Goal: Submit feedback/report problem: Submit feedback/report problem

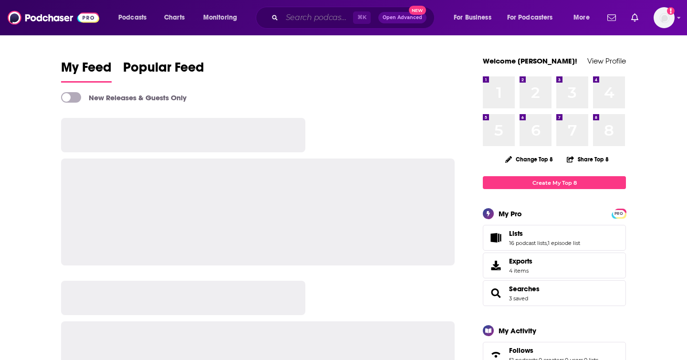
click at [322, 18] on input "Search podcasts, credits, & more..." at bounding box center [317, 17] width 71 height 15
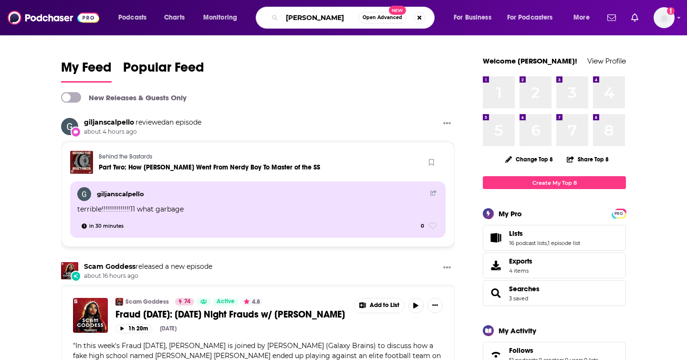
type input "[PERSON_NAME]"
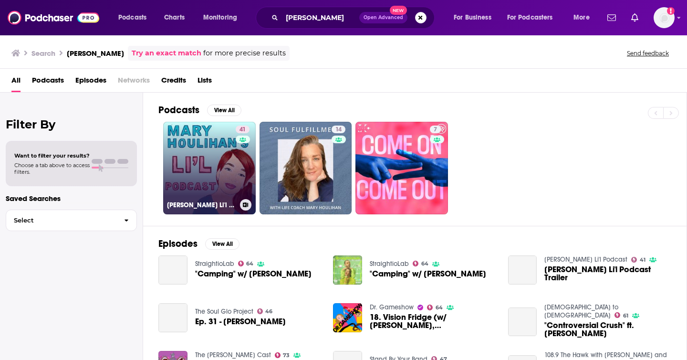
click at [210, 163] on link "41 Mary Houlihan's Li'l Podcast" at bounding box center [209, 168] width 93 height 93
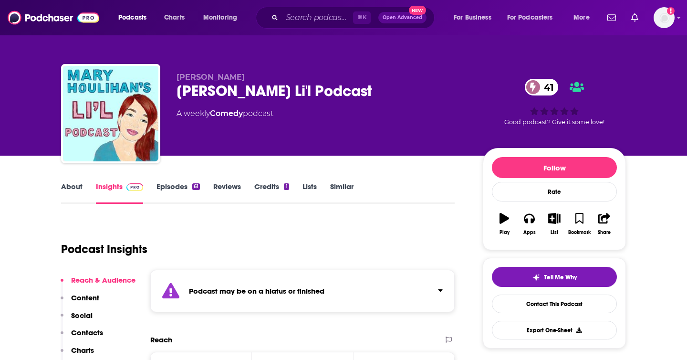
click at [183, 188] on link "Episodes 61" at bounding box center [178, 193] width 43 height 22
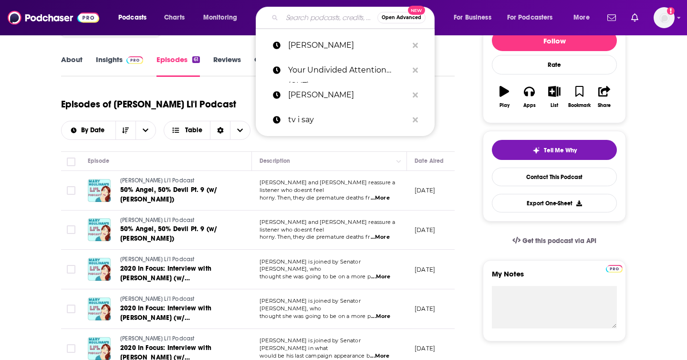
click at [321, 13] on input "Search podcasts, credits, & more..." at bounding box center [329, 17] width 95 height 15
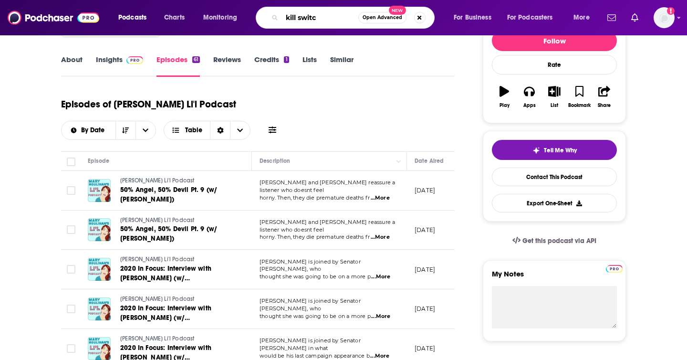
type input "kill switch"
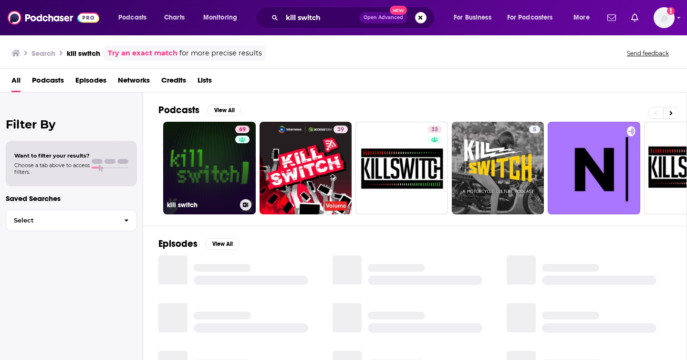
click at [200, 152] on link "69 kill switch" at bounding box center [209, 168] width 93 height 93
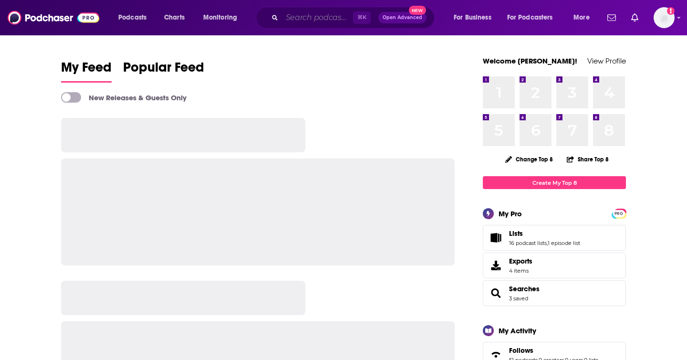
click at [306, 13] on input "Search podcasts, credits, & more..." at bounding box center [317, 17] width 71 height 15
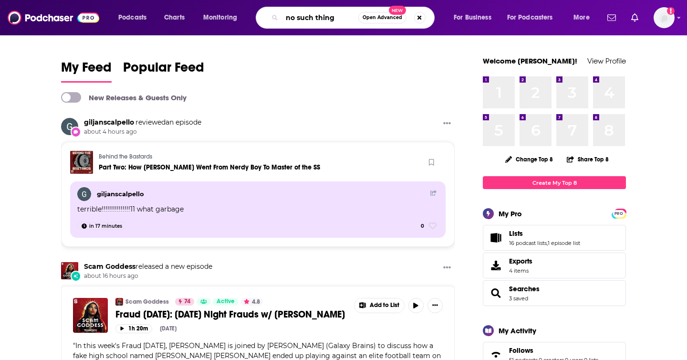
type input "no such thing"
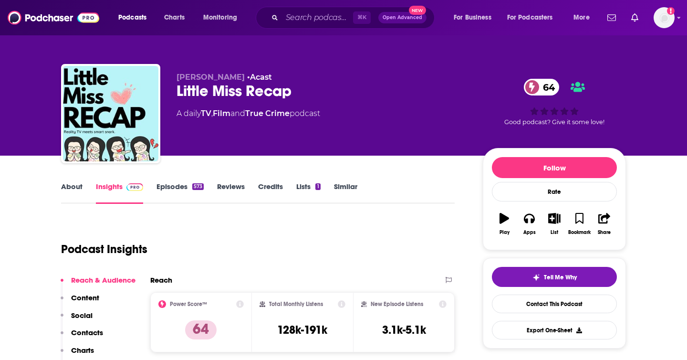
scroll to position [1, 0]
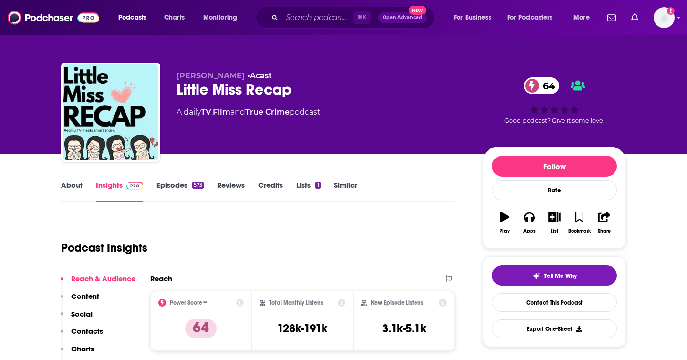
click at [81, 334] on p "Contacts" at bounding box center [87, 330] width 32 height 9
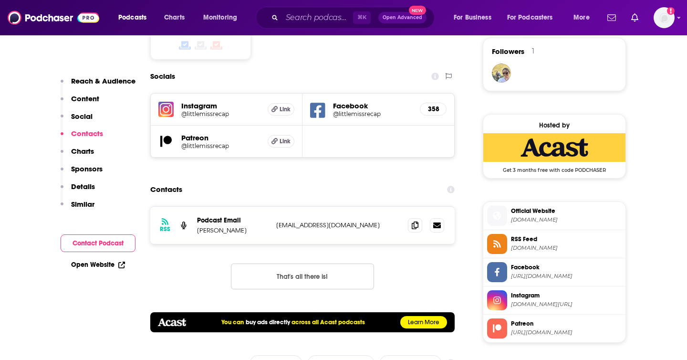
scroll to position [808, 0]
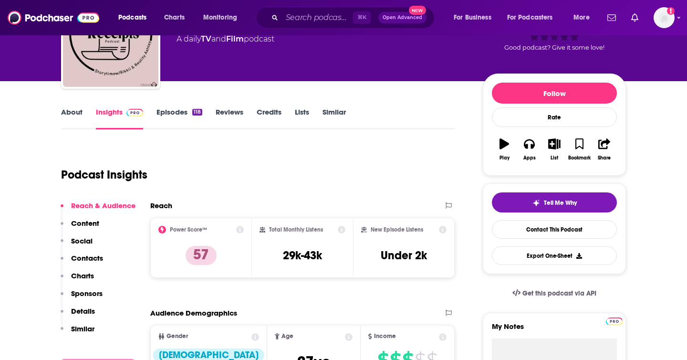
scroll to position [118, 0]
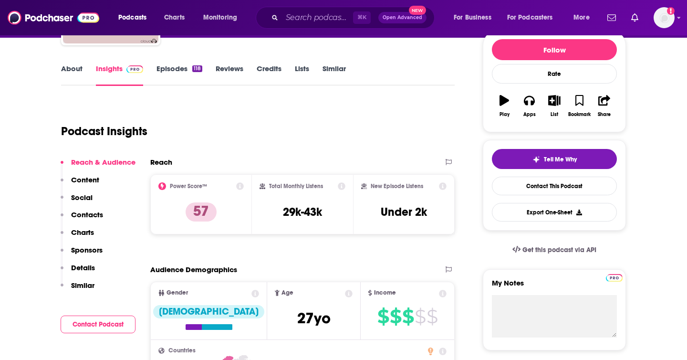
click at [86, 213] on p "Contacts" at bounding box center [87, 214] width 32 height 9
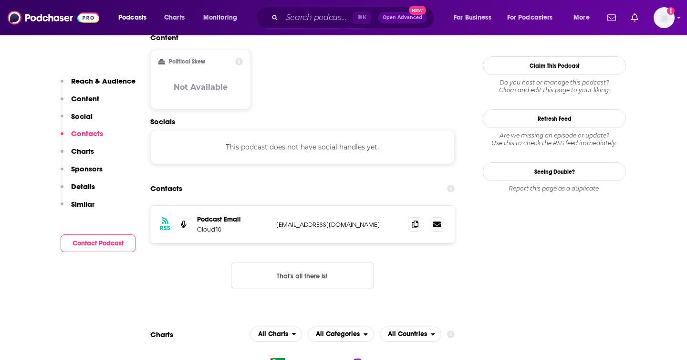
scroll to position [755, 0]
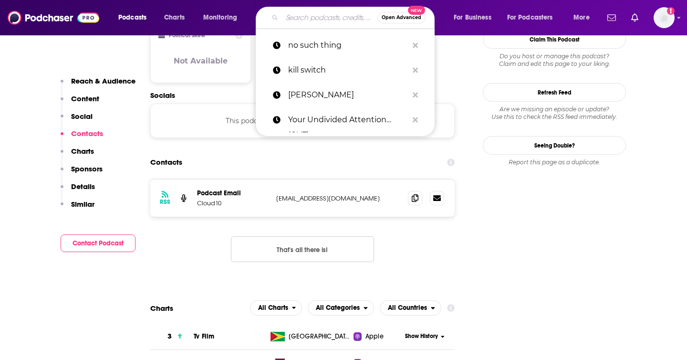
click at [289, 18] on input "Search podcasts, credits, & more..." at bounding box center [329, 17] width 95 height 15
paste input "Bravoholics Anonymous"
type input "Bravoholics Anonymous"
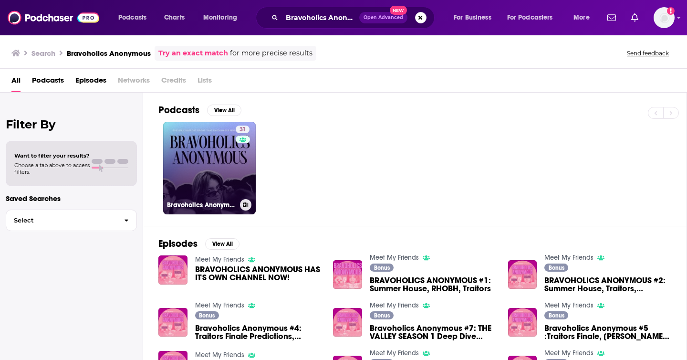
click at [247, 156] on div "31" at bounding box center [244, 162] width 16 height 73
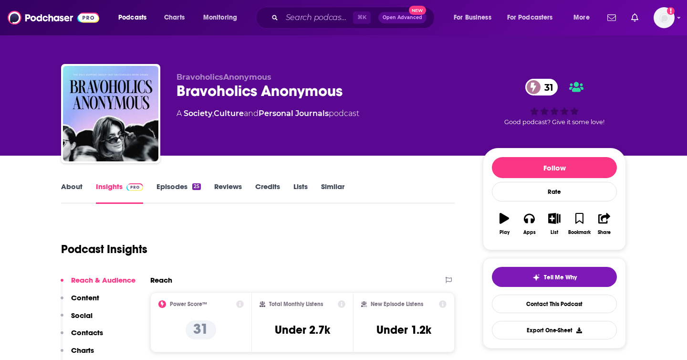
scroll to position [50, 0]
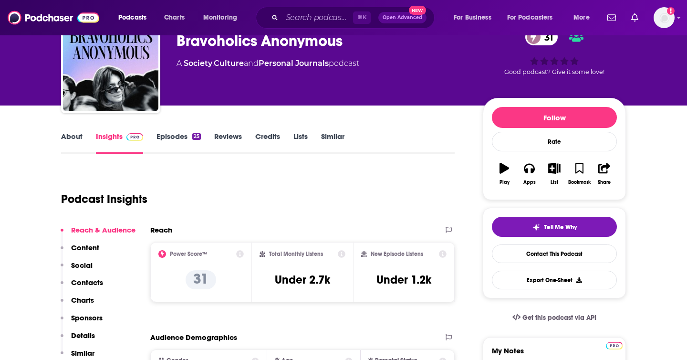
click at [179, 137] on link "Episodes 25" at bounding box center [179, 143] width 44 height 22
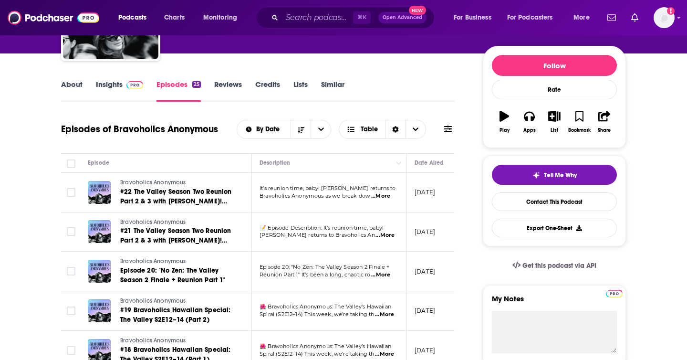
click at [113, 85] on link "Insights" at bounding box center [119, 91] width 47 height 22
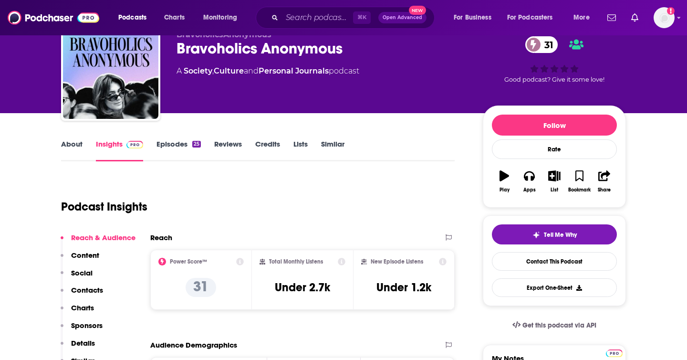
click at [87, 290] on p "Contacts" at bounding box center [87, 289] width 32 height 9
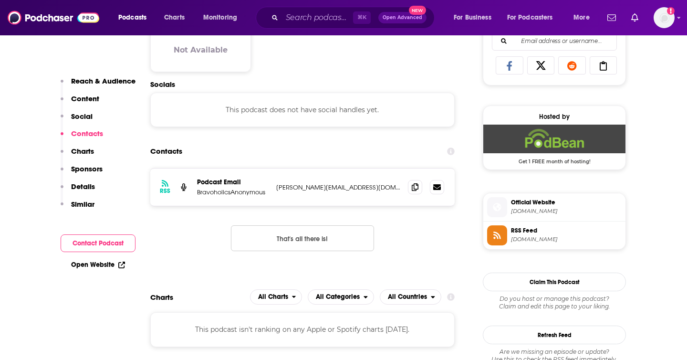
scroll to position [639, 0]
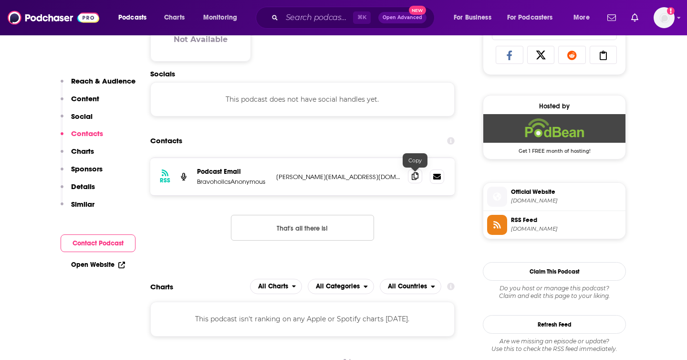
click at [416, 178] on icon at bounding box center [415, 176] width 7 height 8
click at [299, 21] on input "Search podcasts, credits, & more..." at bounding box center [317, 17] width 71 height 15
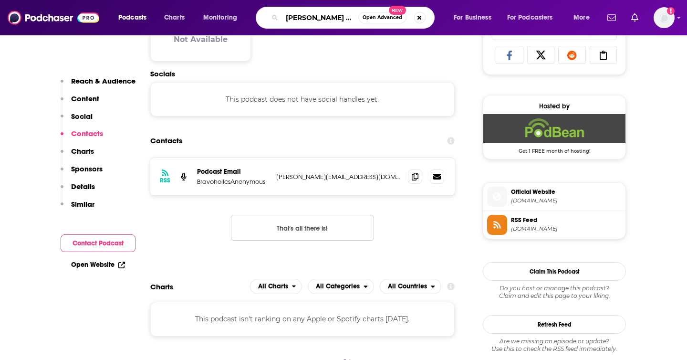
type input "rob has a podcas"
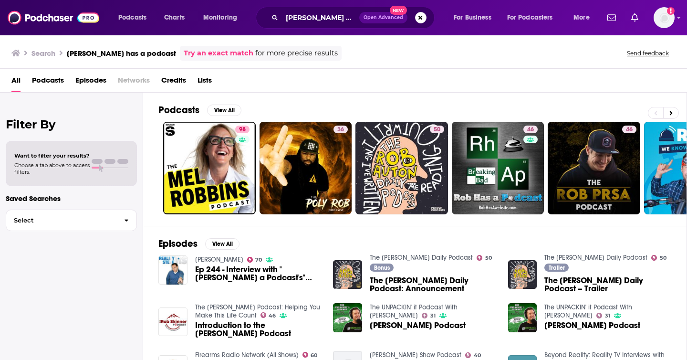
click at [291, 25] on div "rob has a podcast Open Advanced New" at bounding box center [345, 18] width 179 height 22
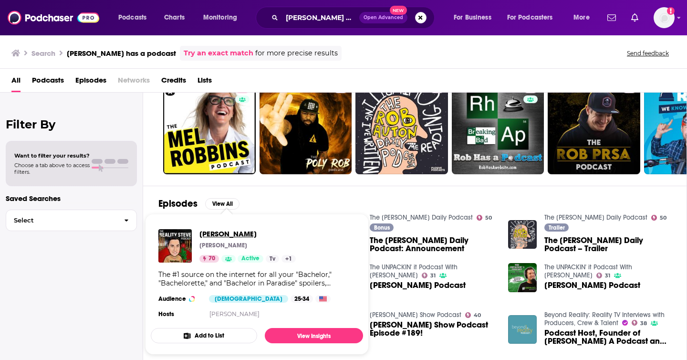
click at [219, 233] on span "Reality Steve Podcast" at bounding box center [247, 233] width 96 height 9
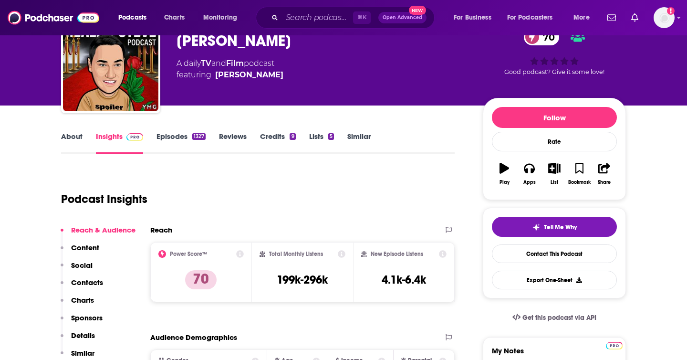
scroll to position [127, 0]
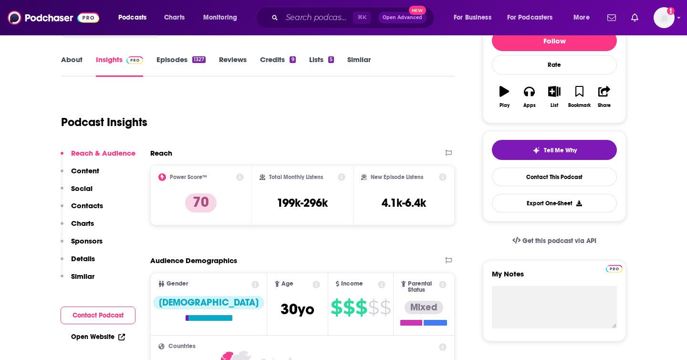
click at [81, 61] on link "About" at bounding box center [71, 66] width 21 height 22
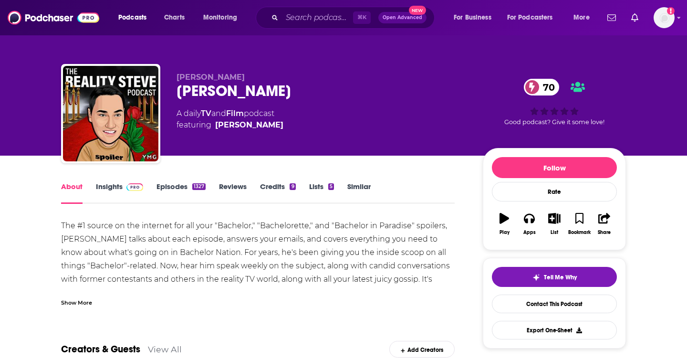
click at [123, 189] on span at bounding box center [133, 186] width 21 height 9
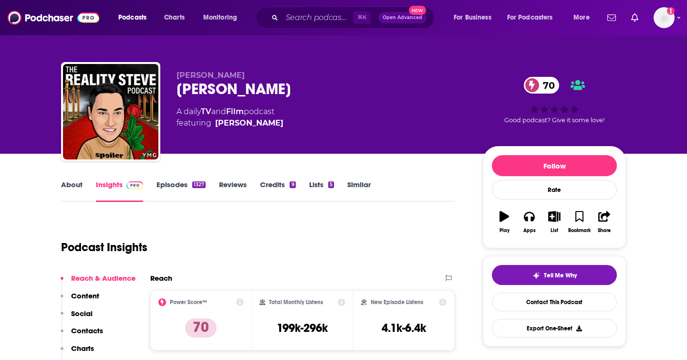
scroll to position [60, 0]
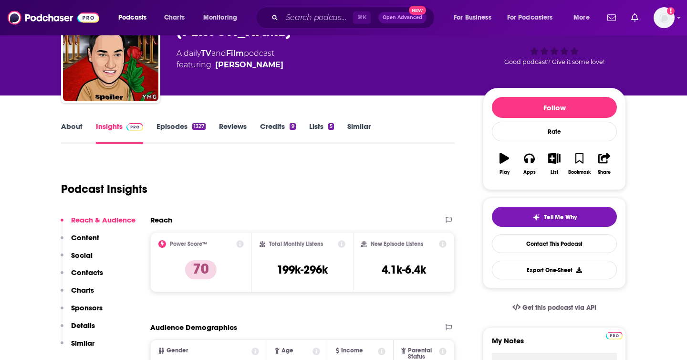
click at [191, 126] on link "Episodes 1327" at bounding box center [181, 133] width 49 height 22
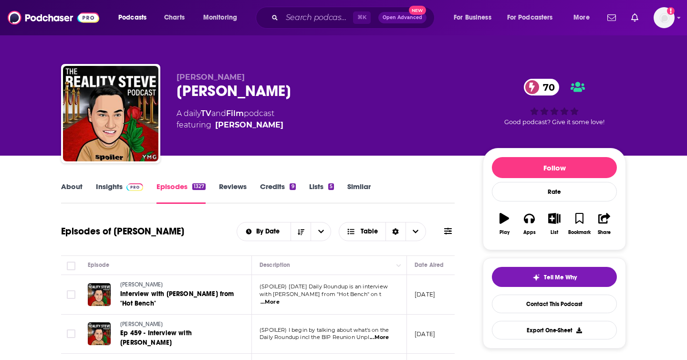
click at [73, 186] on link "About" at bounding box center [71, 193] width 21 height 22
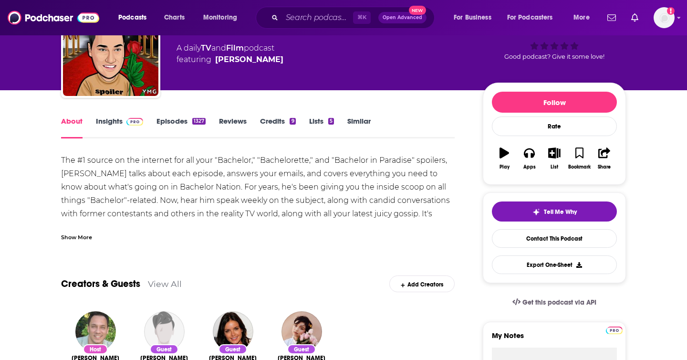
scroll to position [83, 0]
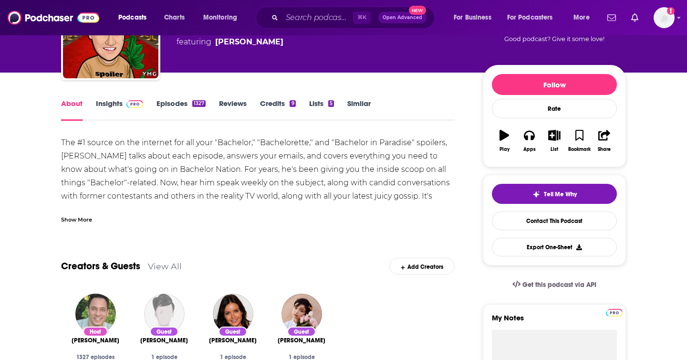
click at [172, 102] on link "Episodes 1327" at bounding box center [181, 110] width 49 height 22
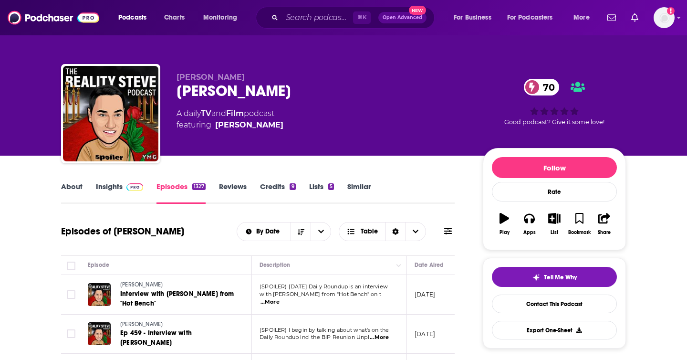
click at [125, 188] on span at bounding box center [133, 186] width 21 height 9
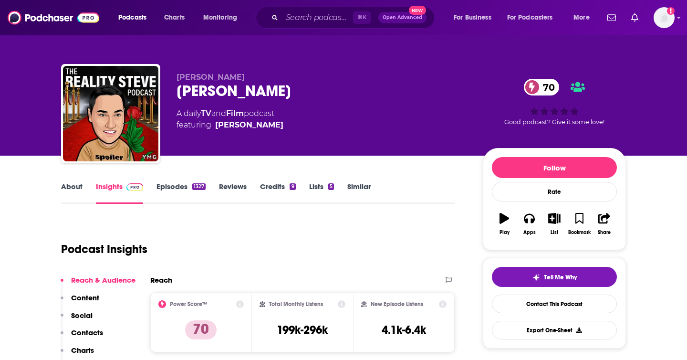
click at [125, 188] on span at bounding box center [133, 186] width 21 height 9
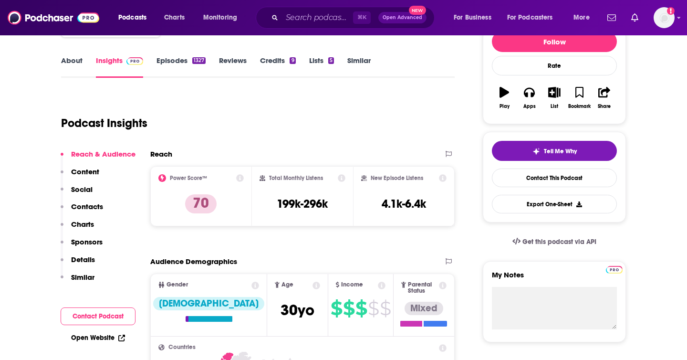
click at [89, 209] on p "Contacts" at bounding box center [87, 206] width 32 height 9
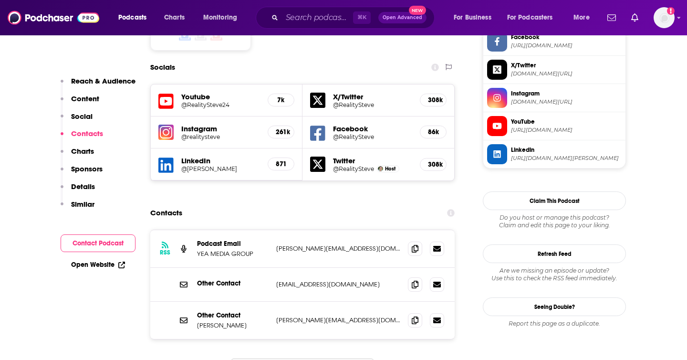
scroll to position [852, 0]
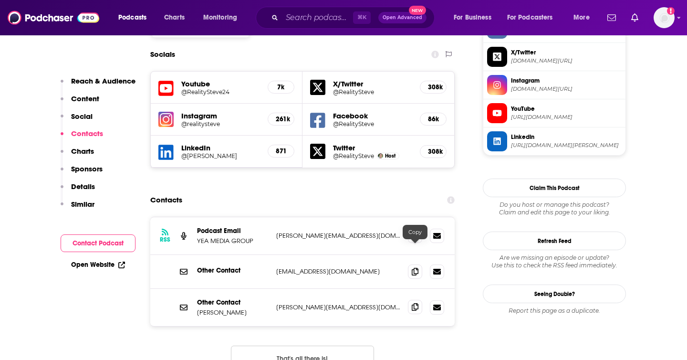
click at [411, 300] on span at bounding box center [415, 307] width 14 height 14
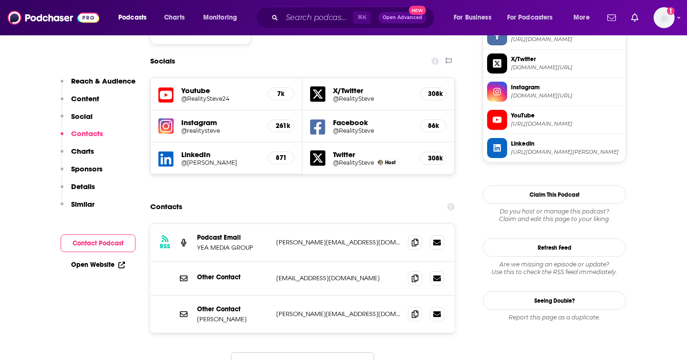
scroll to position [829, 0]
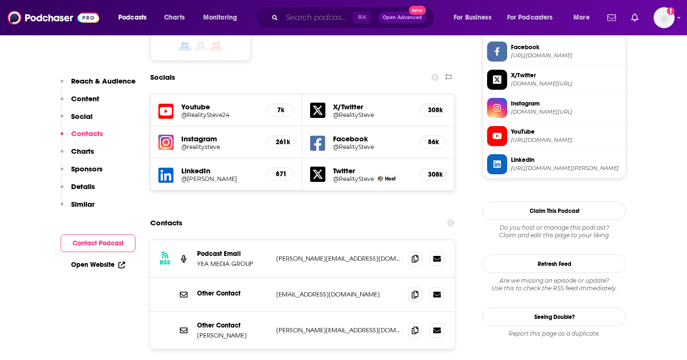
click at [298, 14] on input "Search podcasts, credits, & more..." at bounding box center [317, 17] width 71 height 15
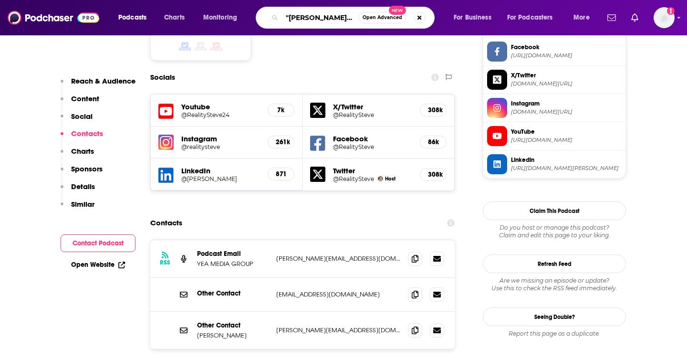
type input ""[PERSON_NAME] has a podcast""
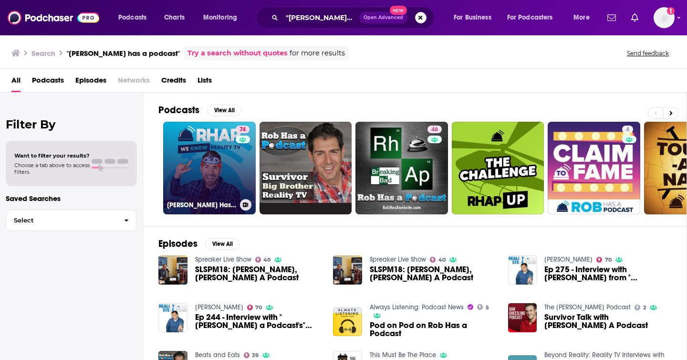
click at [231, 167] on link "74 Rob Has a Podcast | Survivor, Big Brother & Reality TV" at bounding box center [209, 168] width 93 height 93
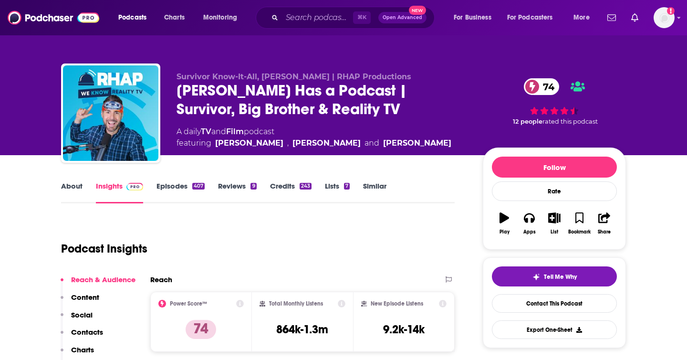
scroll to position [89, 0]
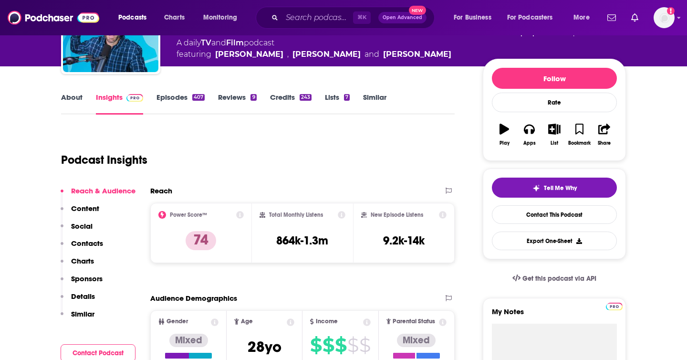
click at [180, 94] on link "Episodes 407" at bounding box center [181, 104] width 48 height 22
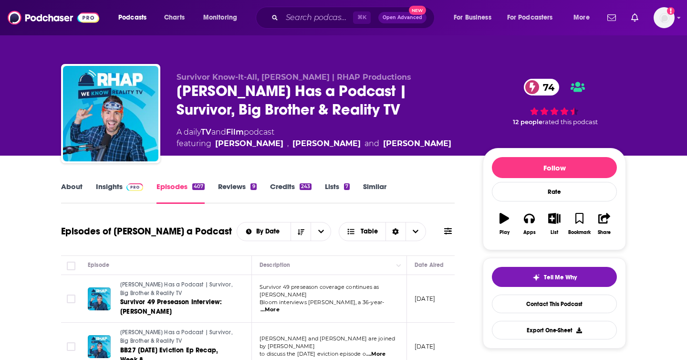
click at [124, 189] on span at bounding box center [133, 186] width 21 height 9
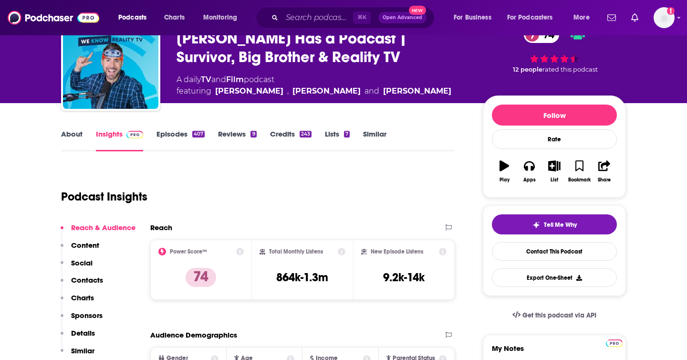
scroll to position [65, 0]
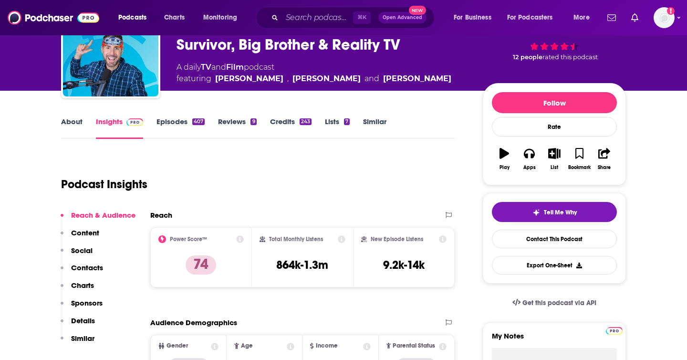
click at [73, 266] on p "Contacts" at bounding box center [87, 267] width 32 height 9
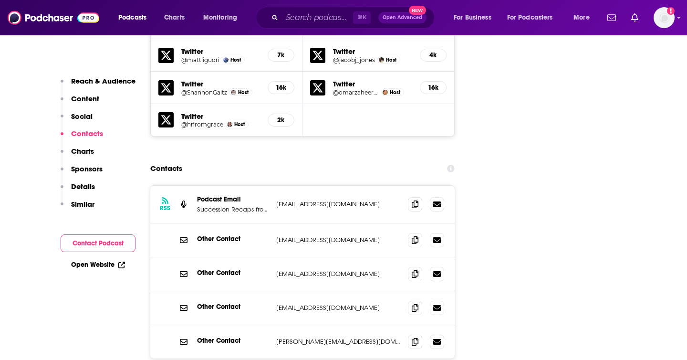
scroll to position [1394, 0]
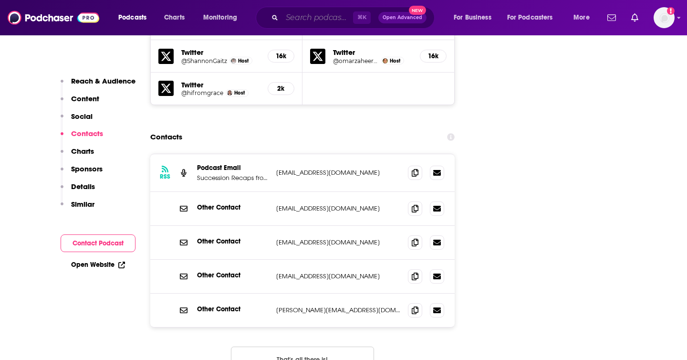
click at [286, 20] on input "Search podcasts, credits, & more..." at bounding box center [317, 17] width 71 height 15
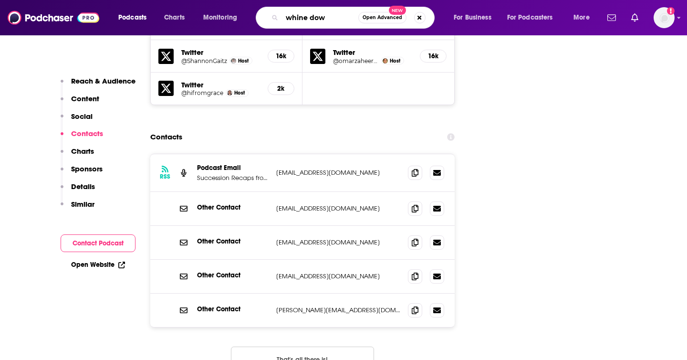
type input "whine down"
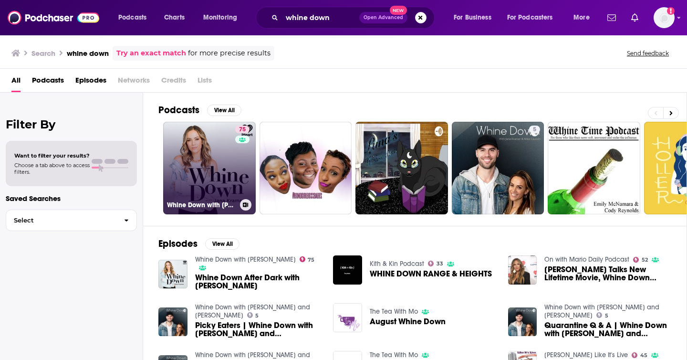
click at [231, 160] on link "75 Whine Down with Jana Kramer" at bounding box center [209, 168] width 93 height 93
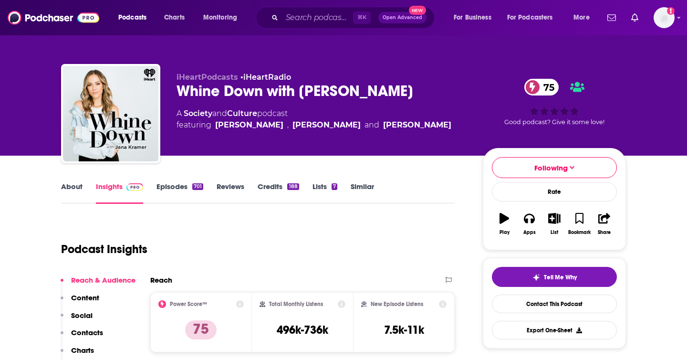
click at [238, 91] on div "Whine Down with Jana Kramer 75" at bounding box center [322, 91] width 291 height 19
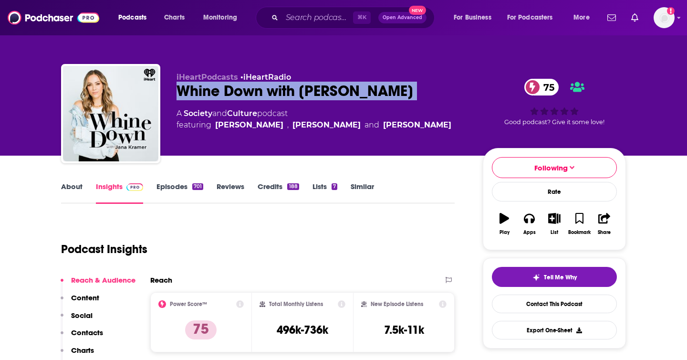
click at [238, 91] on div "Whine Down with Jana Kramer 75" at bounding box center [322, 91] width 291 height 19
copy div "Whine Down with Jana Kramer 75"
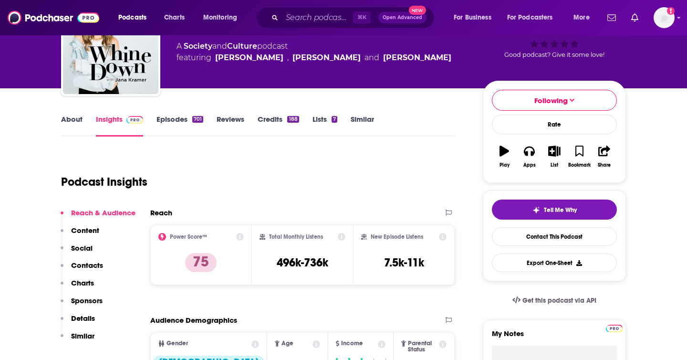
click at [91, 265] on p "Contacts" at bounding box center [87, 265] width 32 height 9
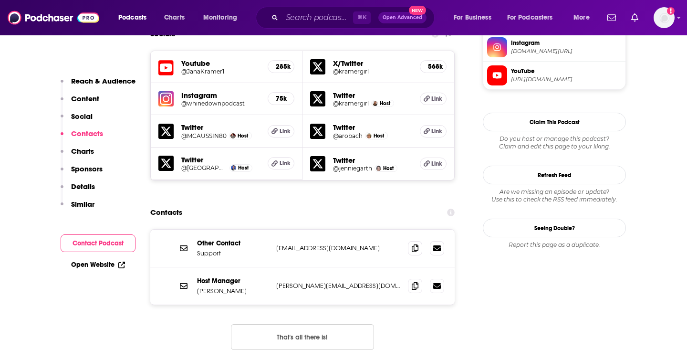
scroll to position [876, 0]
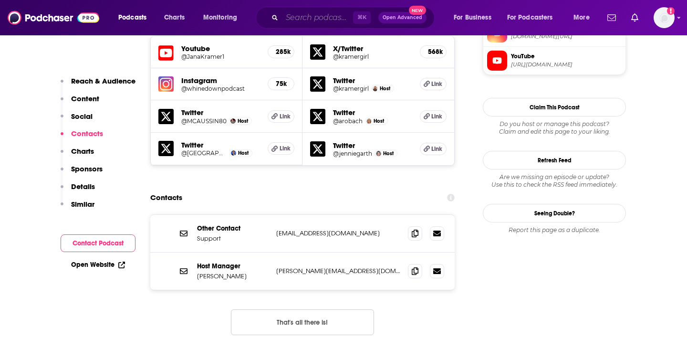
click at [335, 20] on input "Search podcasts, credits, & more..." at bounding box center [317, 17] width 71 height 15
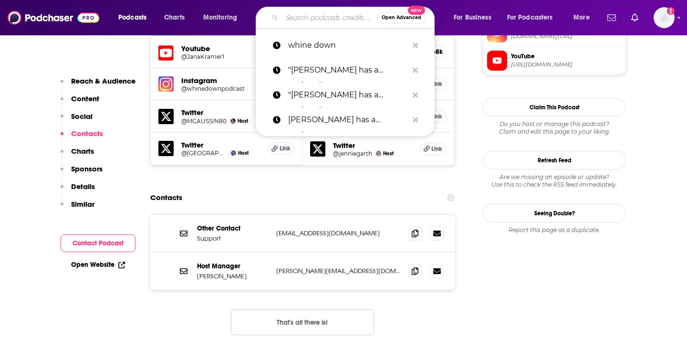
paste input "The Bravo Investigator"
type input "The Bravo Investigator"
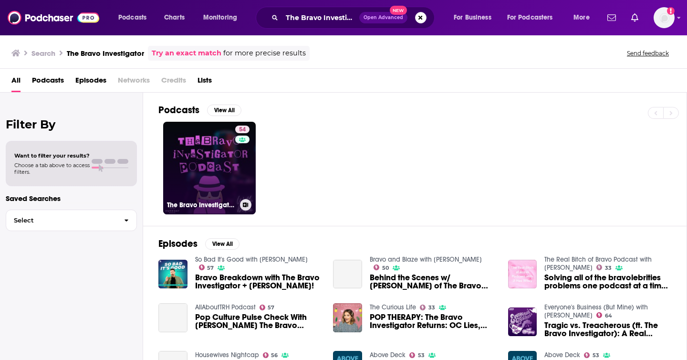
click at [212, 171] on link "54 The Bravo Investigator Podcast" at bounding box center [209, 168] width 93 height 93
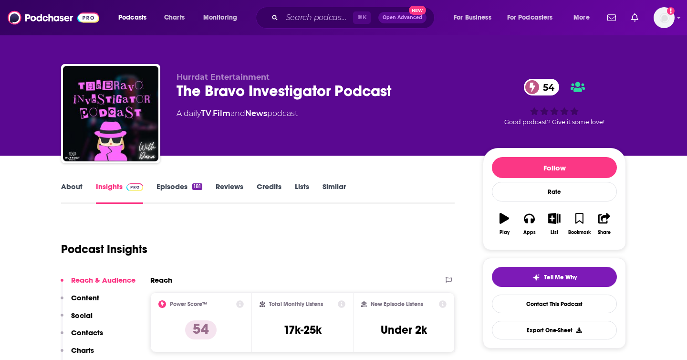
click at [179, 188] on link "Episodes 181" at bounding box center [180, 193] width 46 height 22
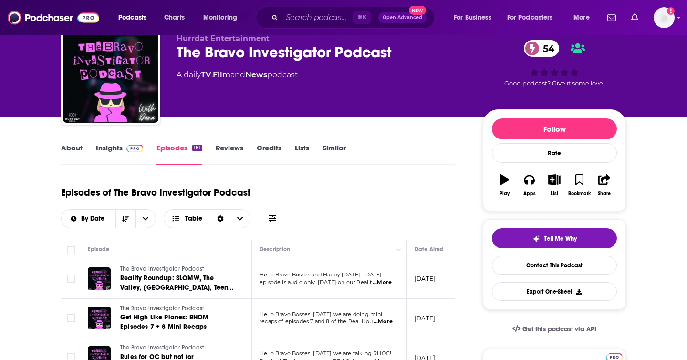
scroll to position [42, 0]
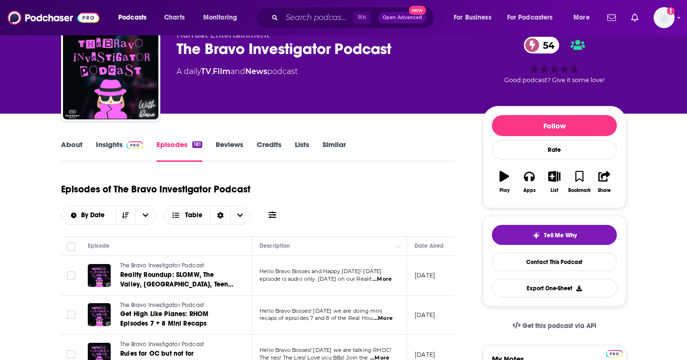
click at [67, 145] on link "About" at bounding box center [71, 151] width 21 height 22
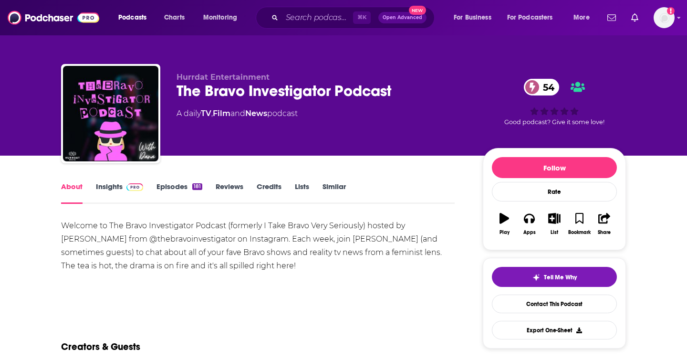
click at [105, 191] on link "Insights" at bounding box center [119, 193] width 47 height 22
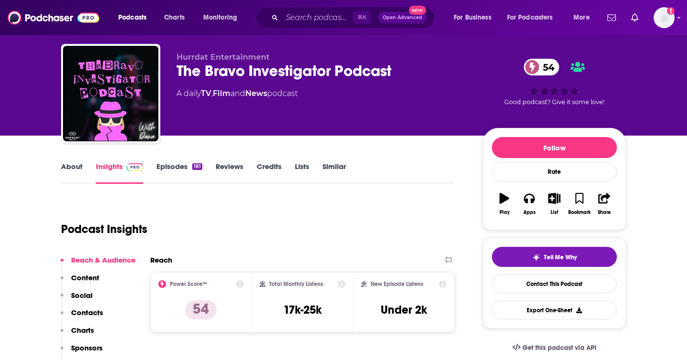
scroll to position [17, 0]
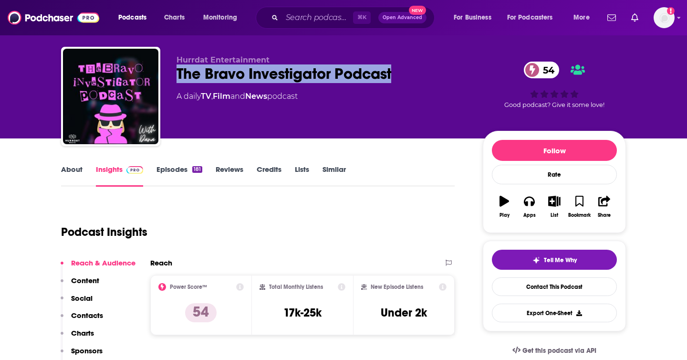
drag, startPoint x: 398, startPoint y: 78, endPoint x: 174, endPoint y: 81, distance: 223.8
click at [174, 81] on div "Hurrdat Entertainment The Bravo Investigator Podcast 54 A daily TV , Film and N…" at bounding box center [343, 98] width 565 height 103
copy h2 "The Bravo Investigator Podcast"
click at [89, 317] on p "Contacts" at bounding box center [87, 315] width 32 height 9
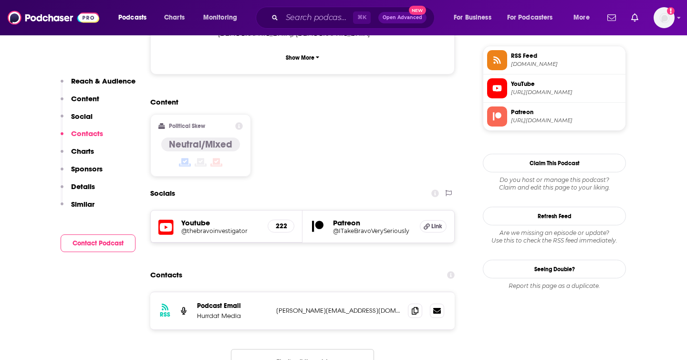
scroll to position [776, 0]
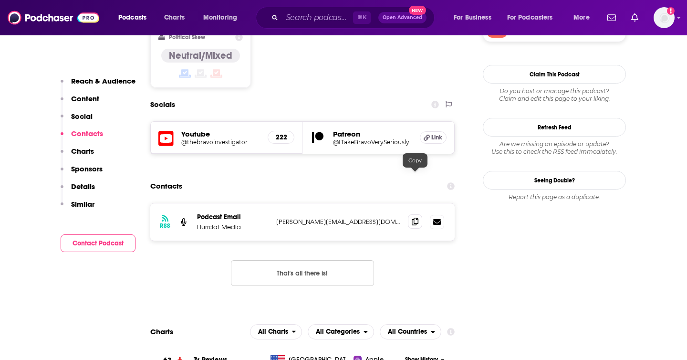
click at [412, 218] on icon at bounding box center [415, 222] width 7 height 8
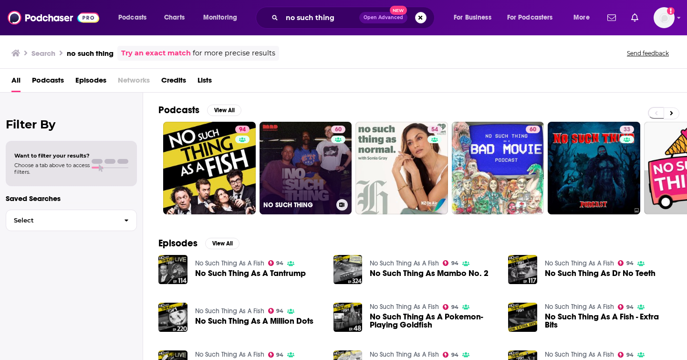
click at [293, 195] on link "60 NO SUCH THING" at bounding box center [306, 168] width 93 height 93
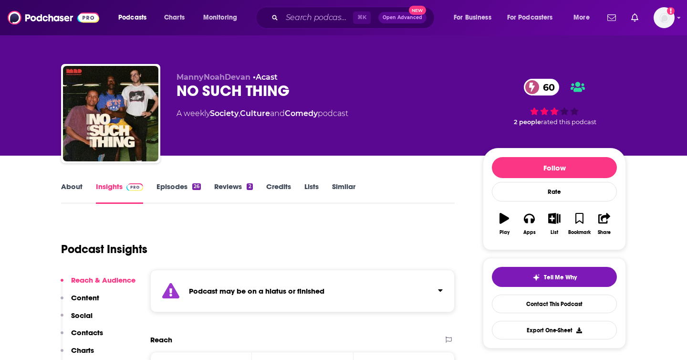
drag, startPoint x: 454, startPoint y: 202, endPoint x: 439, endPoint y: 222, distance: 24.8
click at [454, 202] on div "About Insights Episodes 26 Reviews 2 Credits Lists Similar" at bounding box center [258, 191] width 394 height 23
click at [188, 187] on link "Episodes 26" at bounding box center [179, 193] width 44 height 22
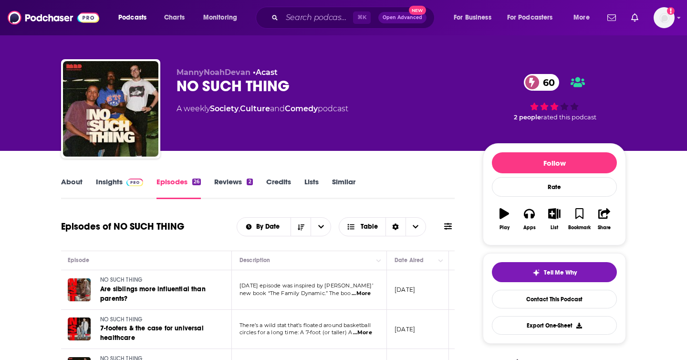
scroll to position [0, 19]
click at [330, 22] on input "Search podcasts, credits, & more..." at bounding box center [317, 17] width 71 height 15
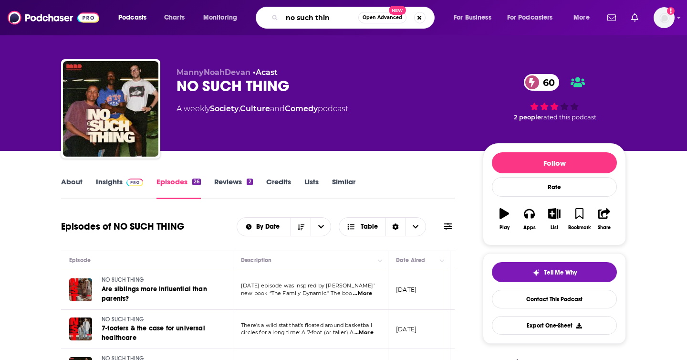
type input "no such thing"
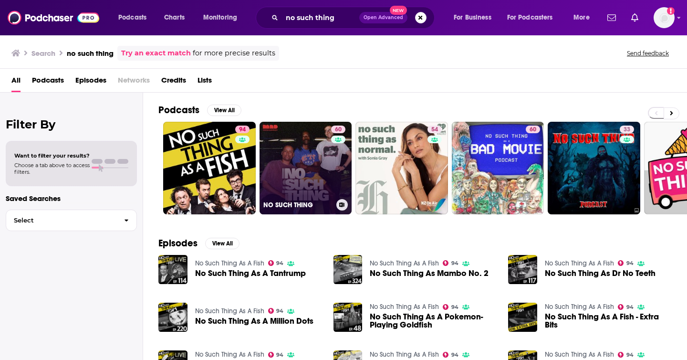
click at [302, 164] on link "60 NO SUCH THING" at bounding box center [306, 168] width 93 height 93
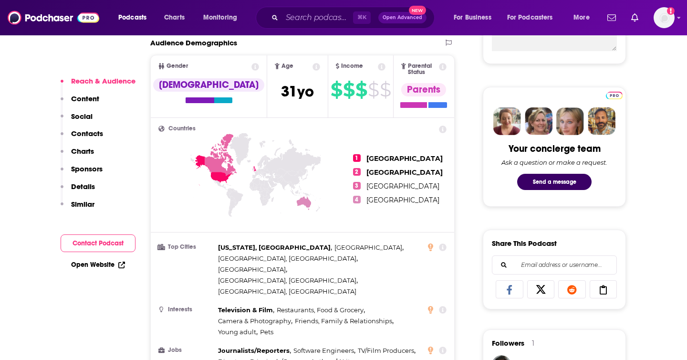
scroll to position [405, 0]
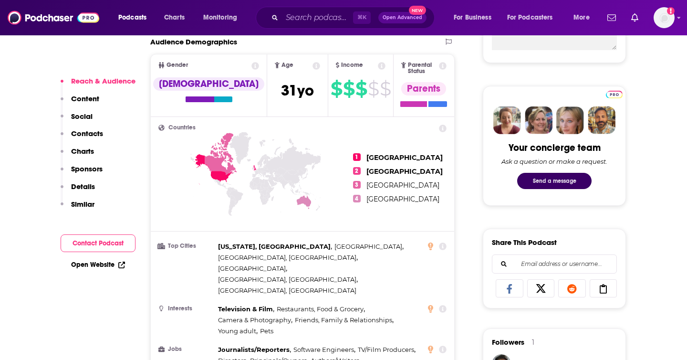
click at [566, 180] on button "Send a message" at bounding box center [554, 181] width 74 height 16
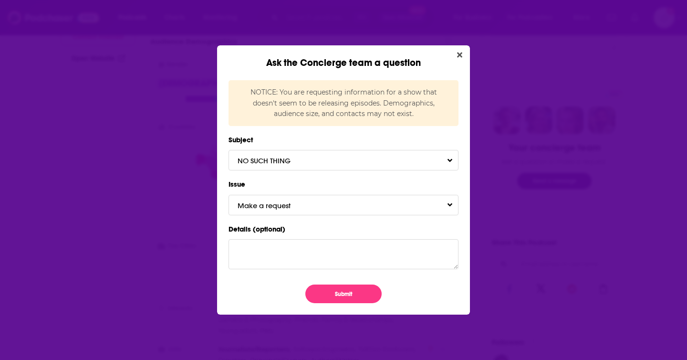
scroll to position [0, 0]
click at [281, 208] on span "Make a request" at bounding box center [274, 205] width 72 height 9
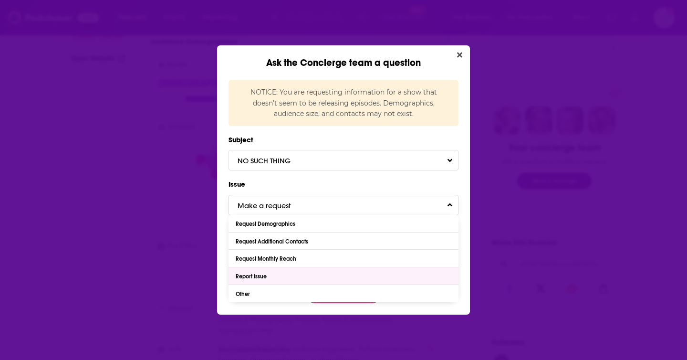
click at [266, 275] on div "Report Issue" at bounding box center [252, 276] width 33 height 7
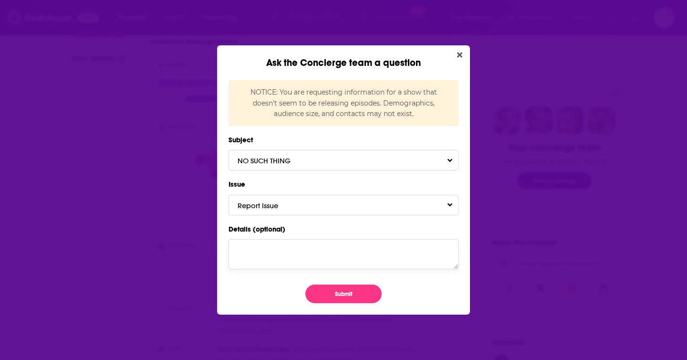
click at [279, 251] on textarea "Details (optional)" at bounding box center [344, 254] width 230 height 30
click at [278, 252] on textarea "This show is releasing new episodes, just changed networks!" at bounding box center [344, 254] width 230 height 30
click at [294, 260] on textarea "This show is now releasing new episodes, just changed networks!" at bounding box center [344, 254] width 230 height 30
paste textarea "[URL][DOMAIN_NAME]"
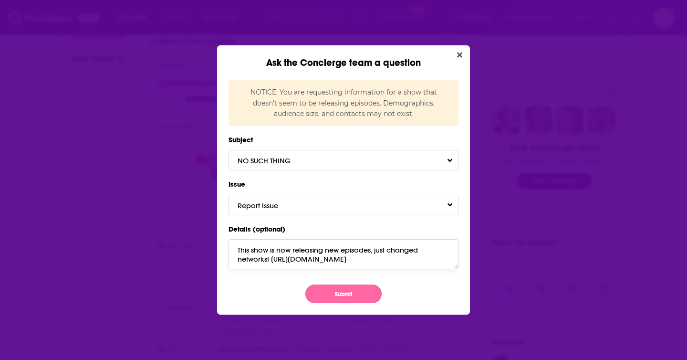
type textarea "This show is now releasing new episodes, just changed networks! [URL][DOMAIN_NA…"
click at [349, 290] on button "Submit" at bounding box center [343, 293] width 76 height 19
